Goal: Check status: Check status

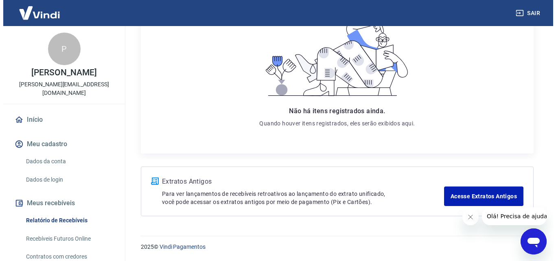
scroll to position [103, 0]
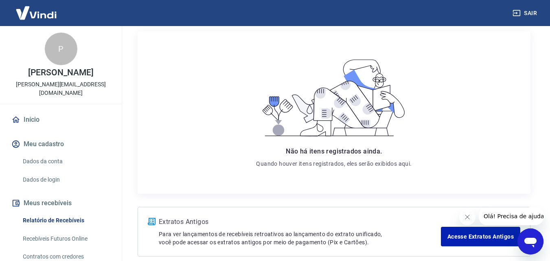
click at [465, 214] on icon "Fechar mensagem da empresa" at bounding box center [466, 217] width 7 height 7
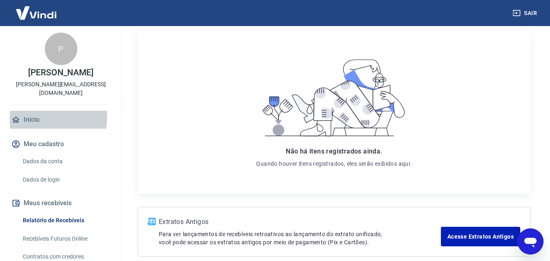
click at [30, 117] on link "Início" at bounding box center [61, 120] width 102 height 18
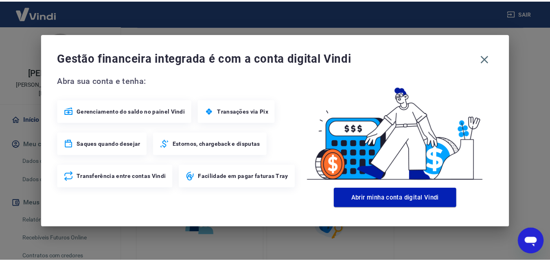
scroll to position [163, 0]
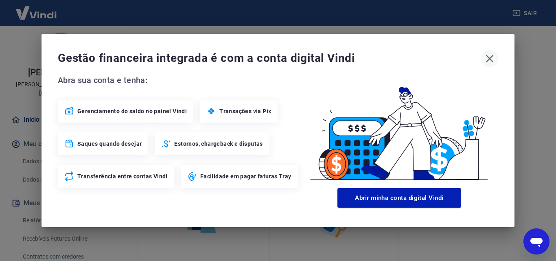
click at [485, 58] on icon "button" at bounding box center [489, 58] width 13 height 13
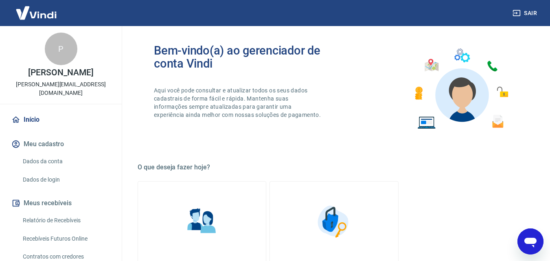
click at [50, 161] on link "Dados da conta" at bounding box center [66, 161] width 92 height 17
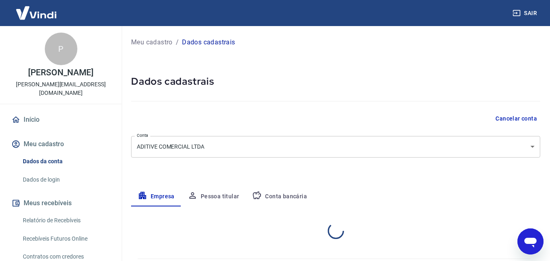
select select "SP"
select select "business"
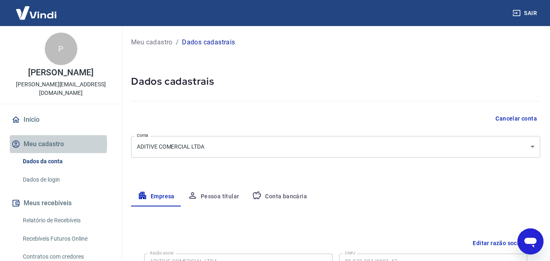
click at [36, 144] on button "Meu cadastro" at bounding box center [61, 144] width 102 height 18
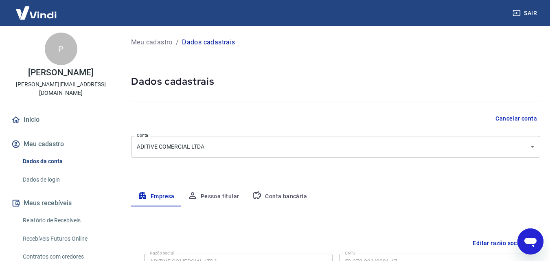
click at [33, 122] on link "Início" at bounding box center [61, 120] width 102 height 18
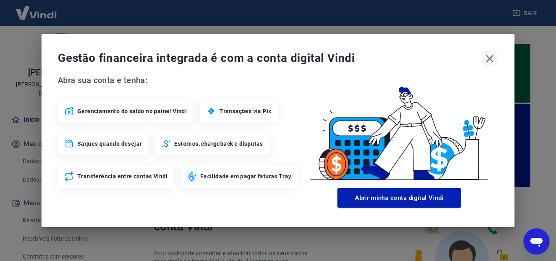
click at [491, 58] on icon "button" at bounding box center [489, 58] width 13 height 13
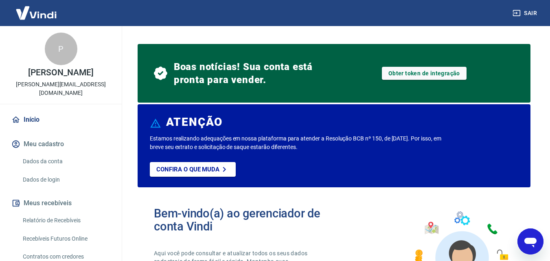
drag, startPoint x: 11, startPoint y: 73, endPoint x: 92, endPoint y: 81, distance: 81.4
click at [92, 77] on p "PONCIANO CARDOSO DA SILVA JUNIOR" at bounding box center [60, 72] width 65 height 9
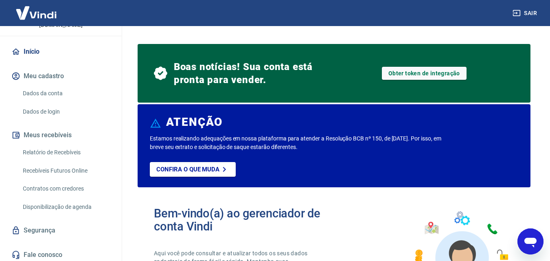
scroll to position [71, 0]
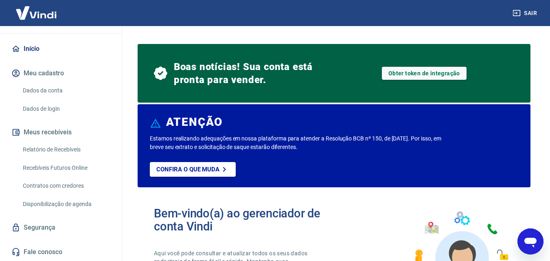
click at [63, 152] on link "Relatório de Recebíveis" at bounding box center [66, 149] width 92 height 17
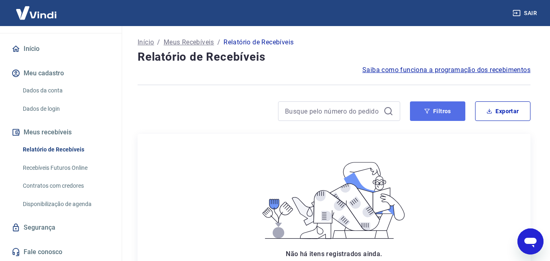
click at [440, 114] on button "Filtros" at bounding box center [437, 111] width 55 height 20
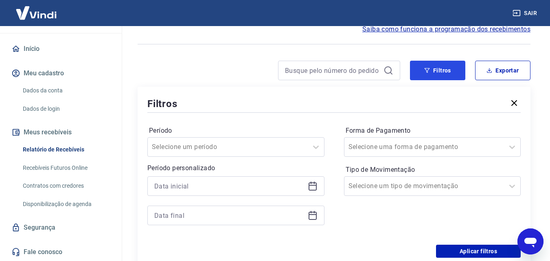
scroll to position [81, 0]
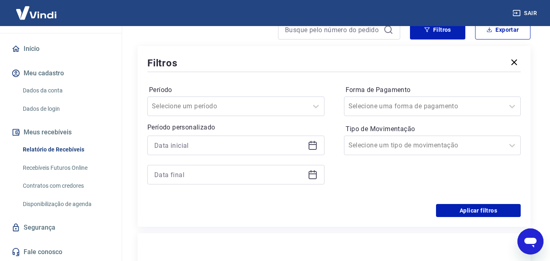
click at [314, 148] on icon at bounding box center [313, 145] width 10 height 10
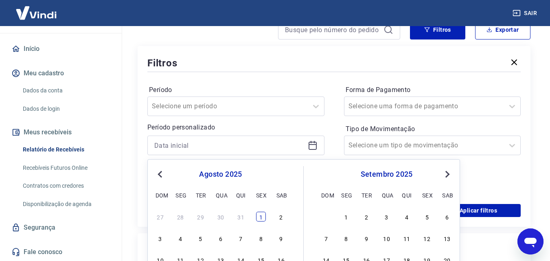
click at [263, 215] on div "1" at bounding box center [261, 217] width 10 height 10
type input "01/08/2025"
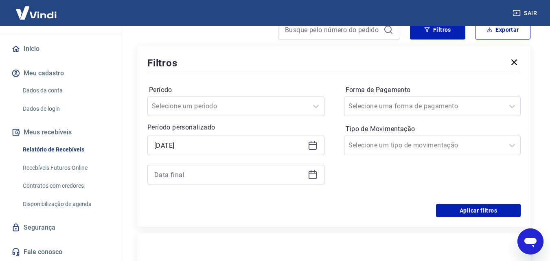
click at [309, 179] on icon at bounding box center [313, 175] width 10 height 10
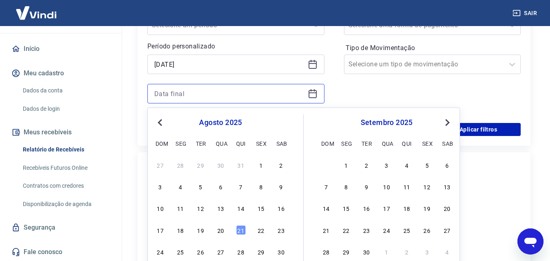
scroll to position [163, 0]
click at [239, 229] on div "21" at bounding box center [241, 230] width 10 height 10
type input "21/08/2025"
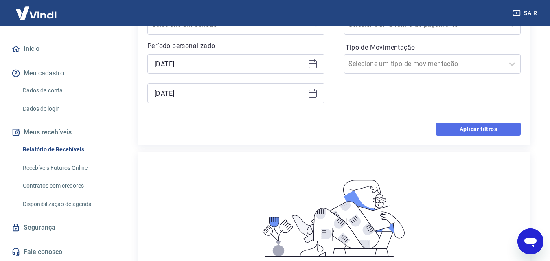
click at [484, 127] on button "Aplicar filtros" at bounding box center [478, 128] width 85 height 13
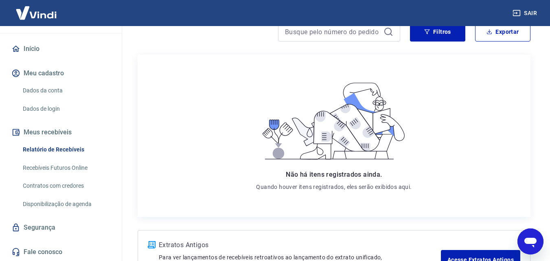
scroll to position [143, 0]
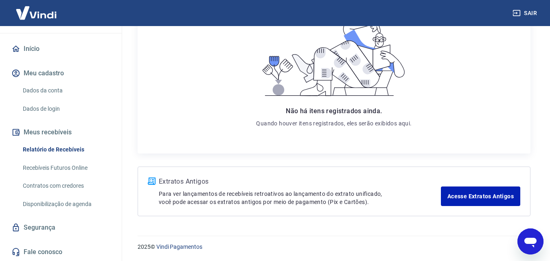
click at [43, 147] on link "Relatório de Recebíveis" at bounding box center [66, 149] width 92 height 17
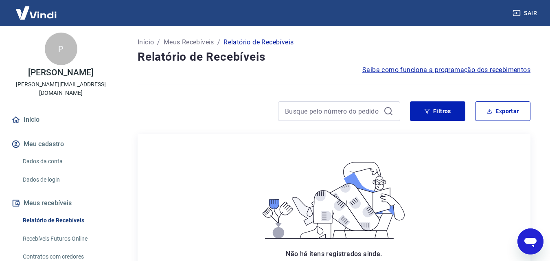
click at [30, 121] on link "Início" at bounding box center [61, 120] width 102 height 18
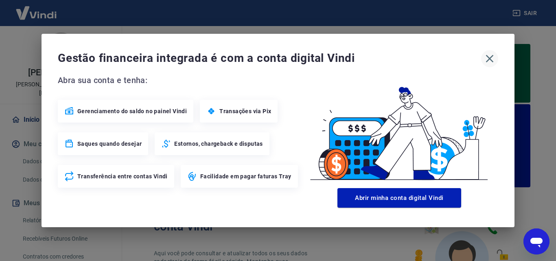
click at [487, 60] on icon "button" at bounding box center [489, 58] width 13 height 13
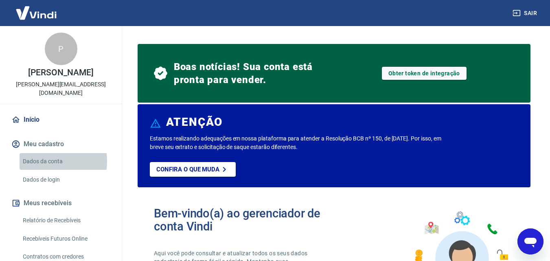
click at [43, 161] on link "Dados da conta" at bounding box center [66, 161] width 92 height 17
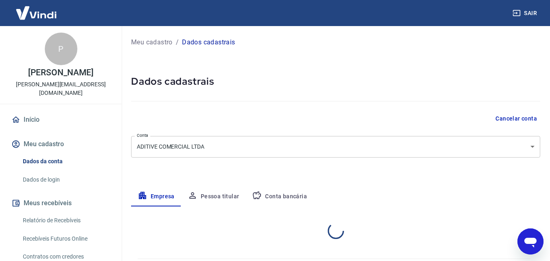
select select "SP"
select select "business"
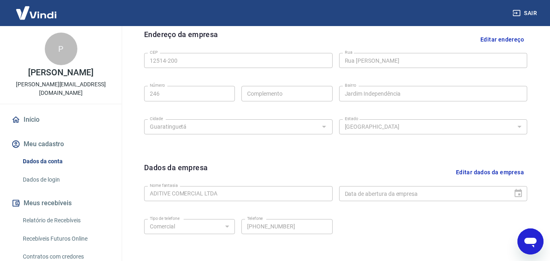
scroll to position [326, 0]
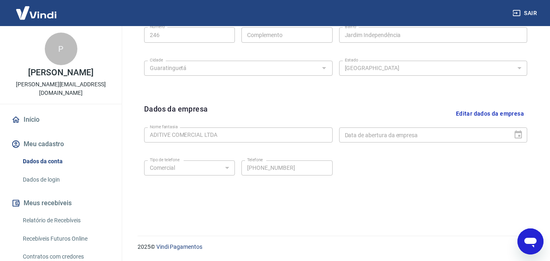
click at [29, 112] on link "Início" at bounding box center [61, 120] width 102 height 18
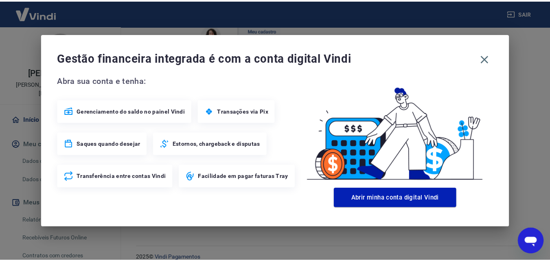
scroll to position [541, 0]
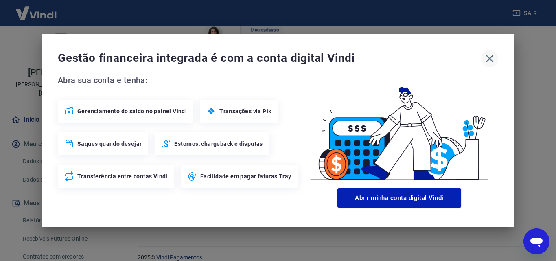
click at [491, 55] on icon "button" at bounding box center [489, 58] width 13 height 13
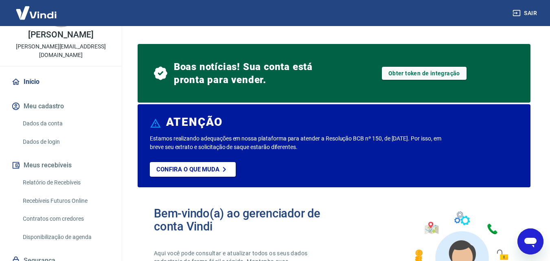
scroll to position [71, 0]
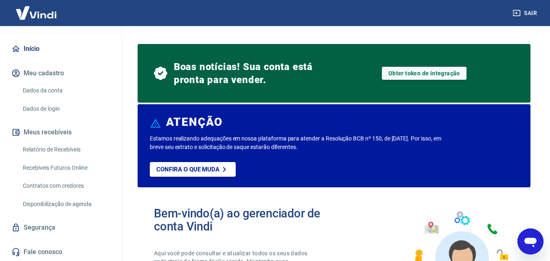
click at [52, 148] on link "Relatório de Recebíveis" at bounding box center [66, 149] width 92 height 17
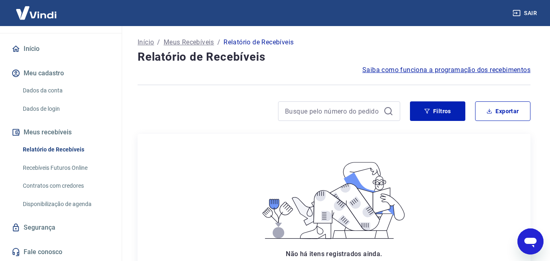
click at [51, 150] on link "Relatório de Recebíveis" at bounding box center [66, 149] width 92 height 17
